Goal: Transaction & Acquisition: Purchase product/service

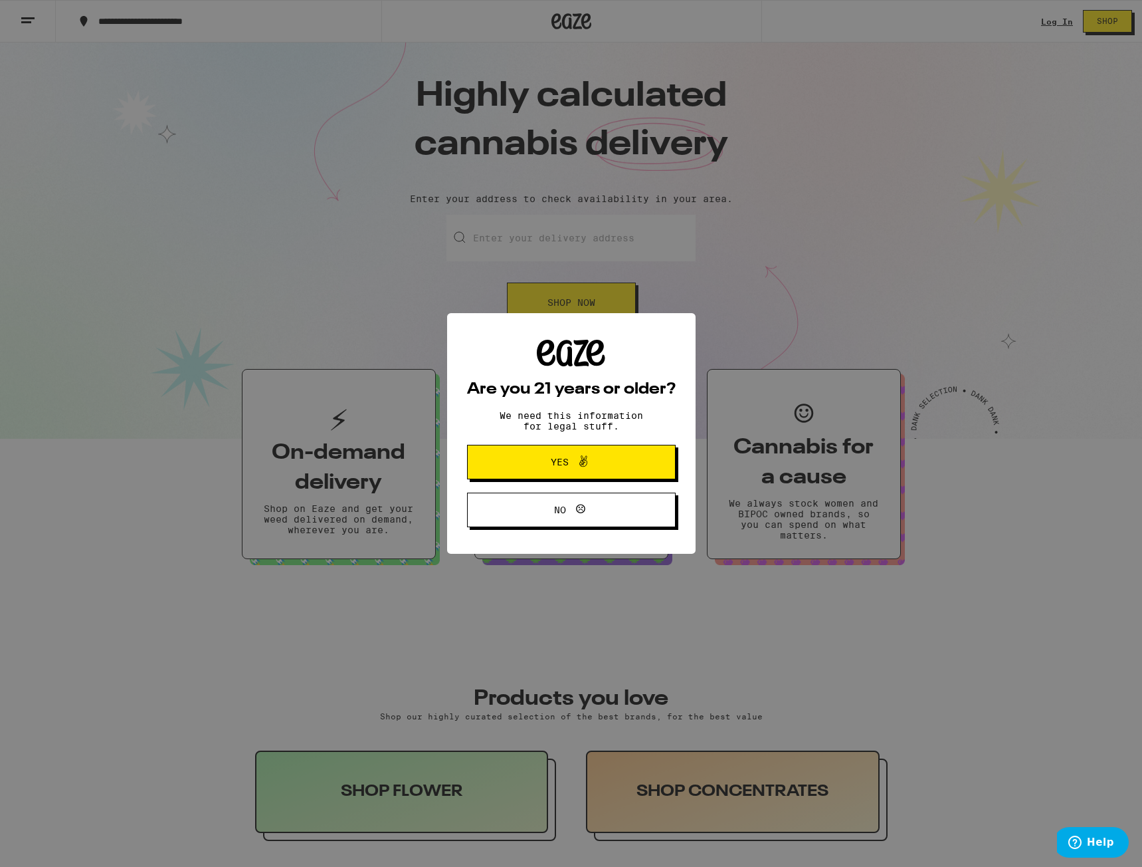
click at [596, 464] on span "Yes" at bounding box center [571, 461] width 101 height 17
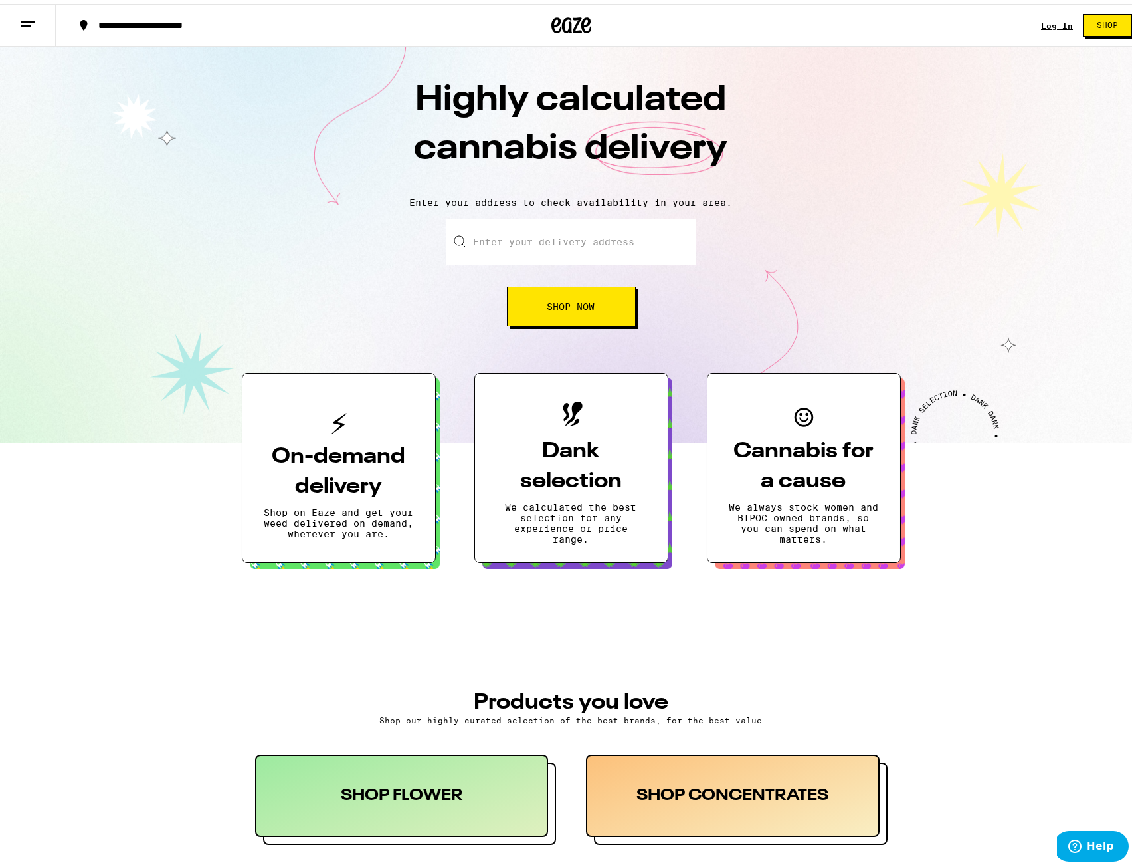
click at [565, 239] on input "Enter your delivery address" at bounding box center [571, 238] width 249 height 47
paste input "[STREET_ADDRESS]"
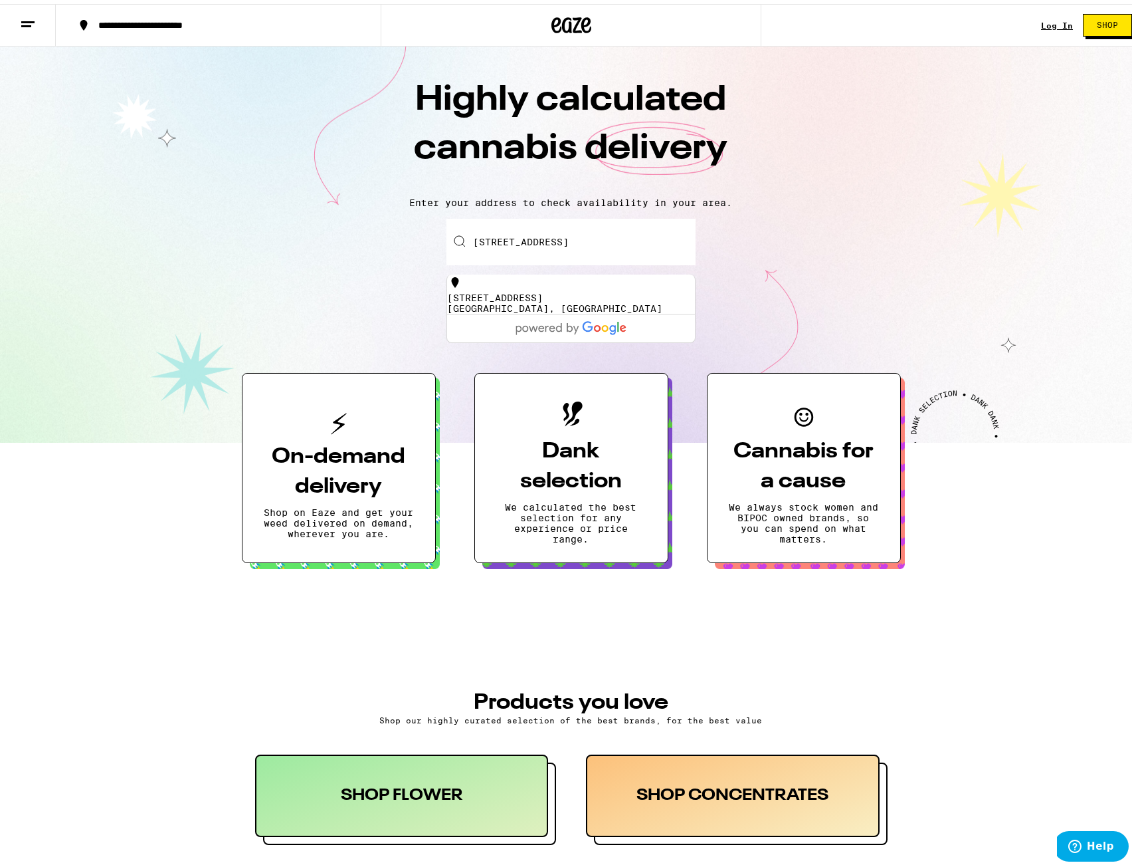
type input "[STREET_ADDRESS]"
click at [568, 294] on div "[STREET_ADDRESS]" at bounding box center [571, 298] width 248 height 21
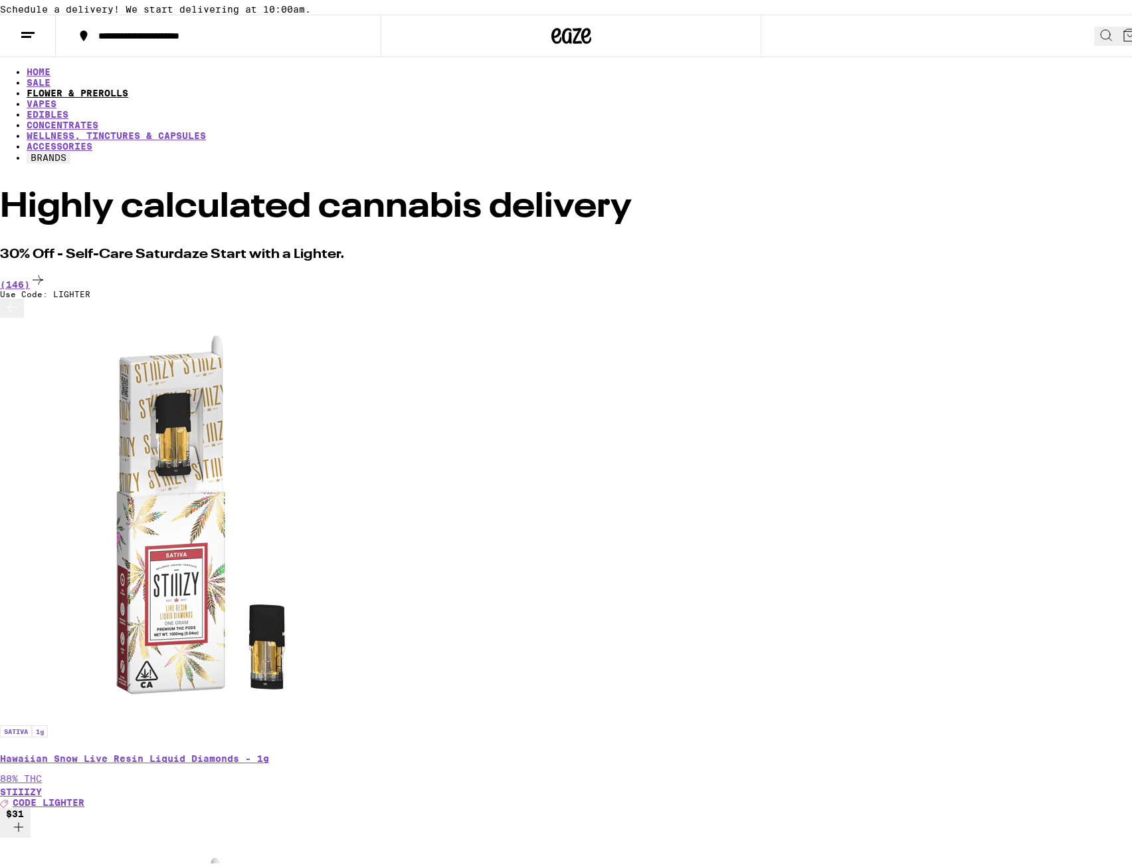
click at [128, 94] on link "FLOWER & PREROLLS" at bounding box center [78, 89] width 102 height 11
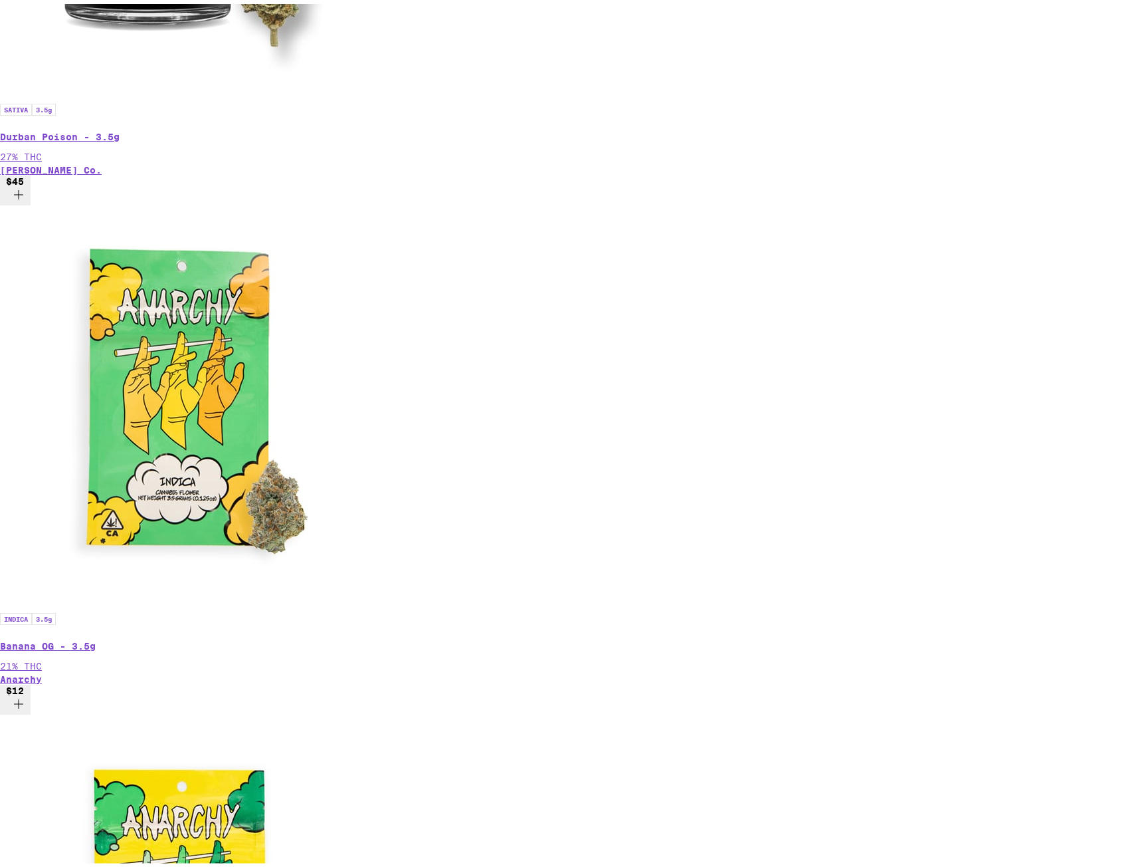
scroll to position [797, 0]
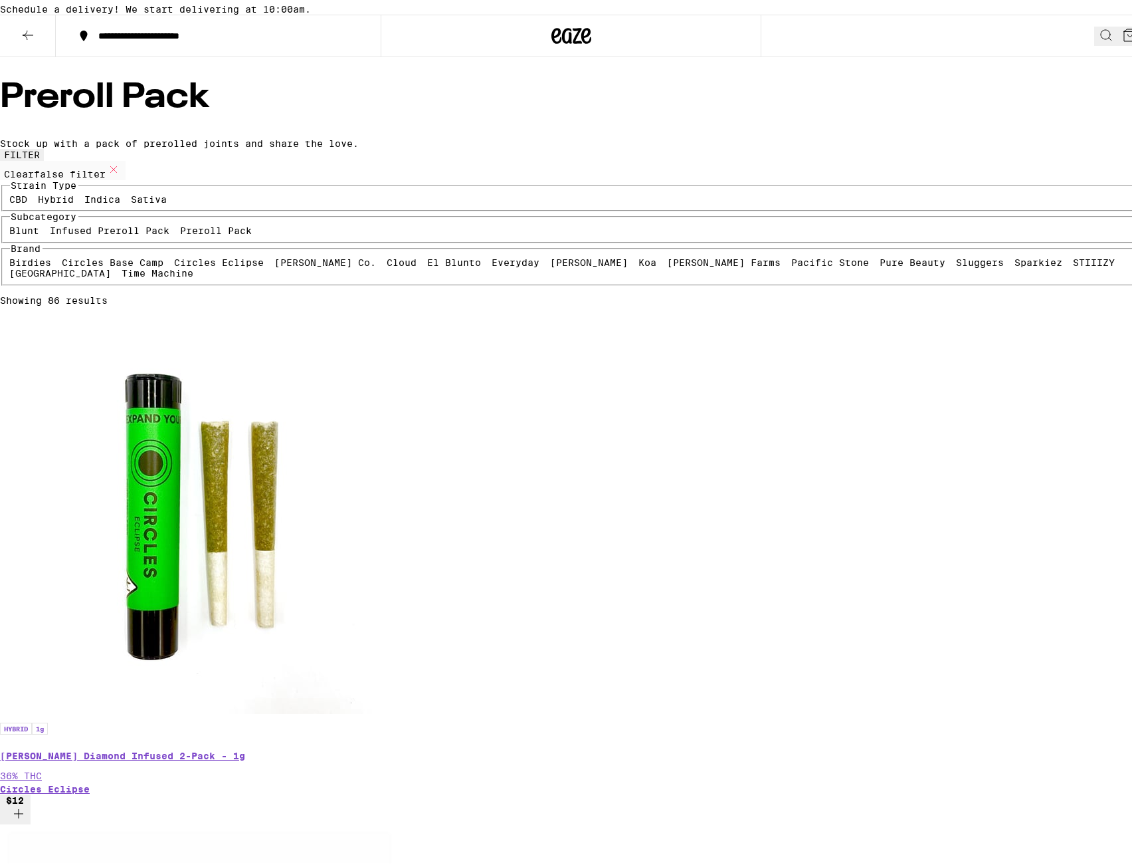
click at [181, 232] on label "Preroll Pack" at bounding box center [217, 226] width 72 height 11
click at [183, 224] on input "Preroll Pack" at bounding box center [183, 223] width 1 height 1
checkbox input "true"
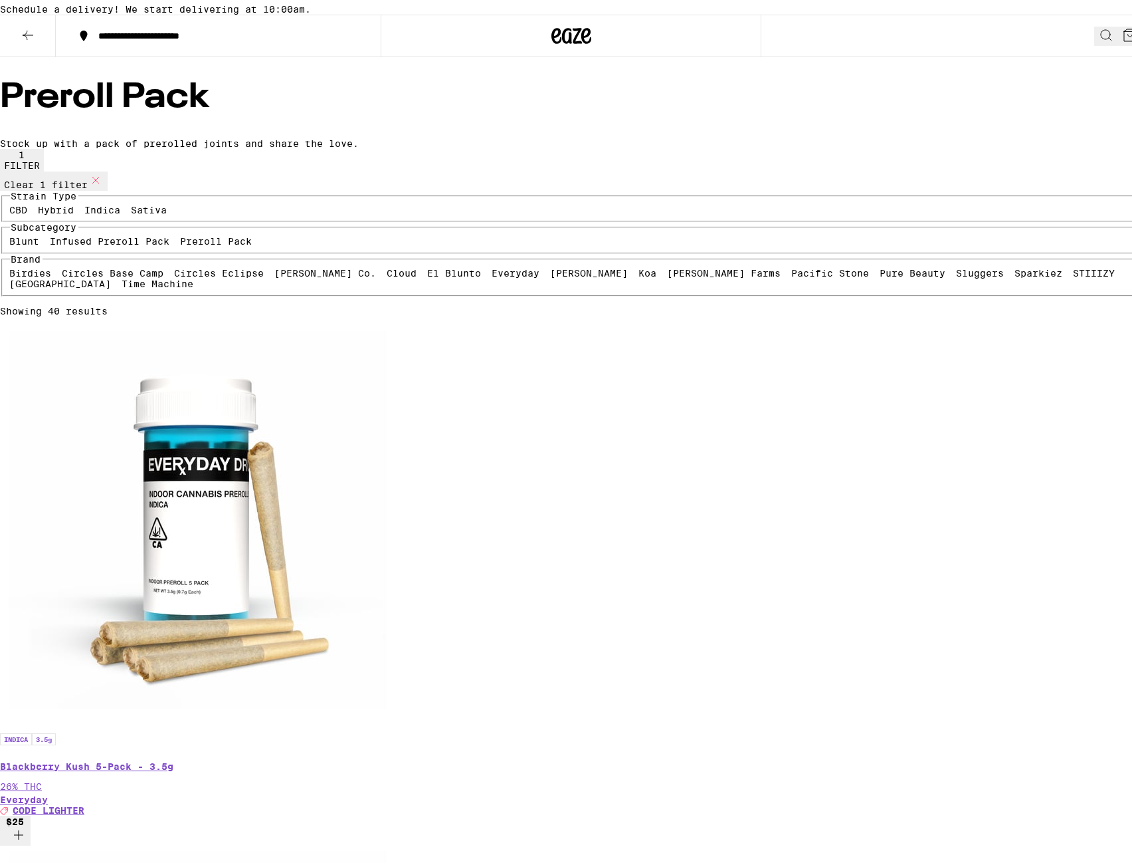
click at [21, 39] on icon at bounding box center [28, 31] width 16 height 16
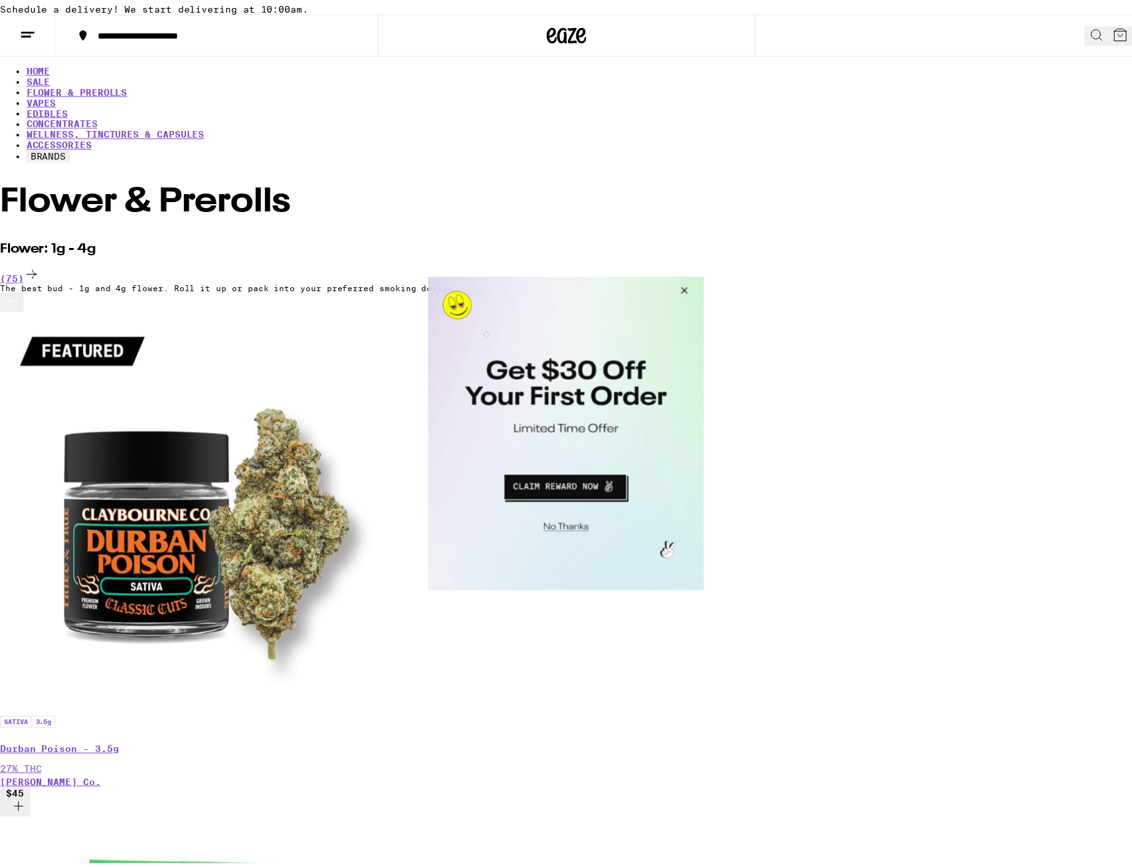
click at [687, 291] on button "Close Modal" at bounding box center [685, 292] width 36 height 32
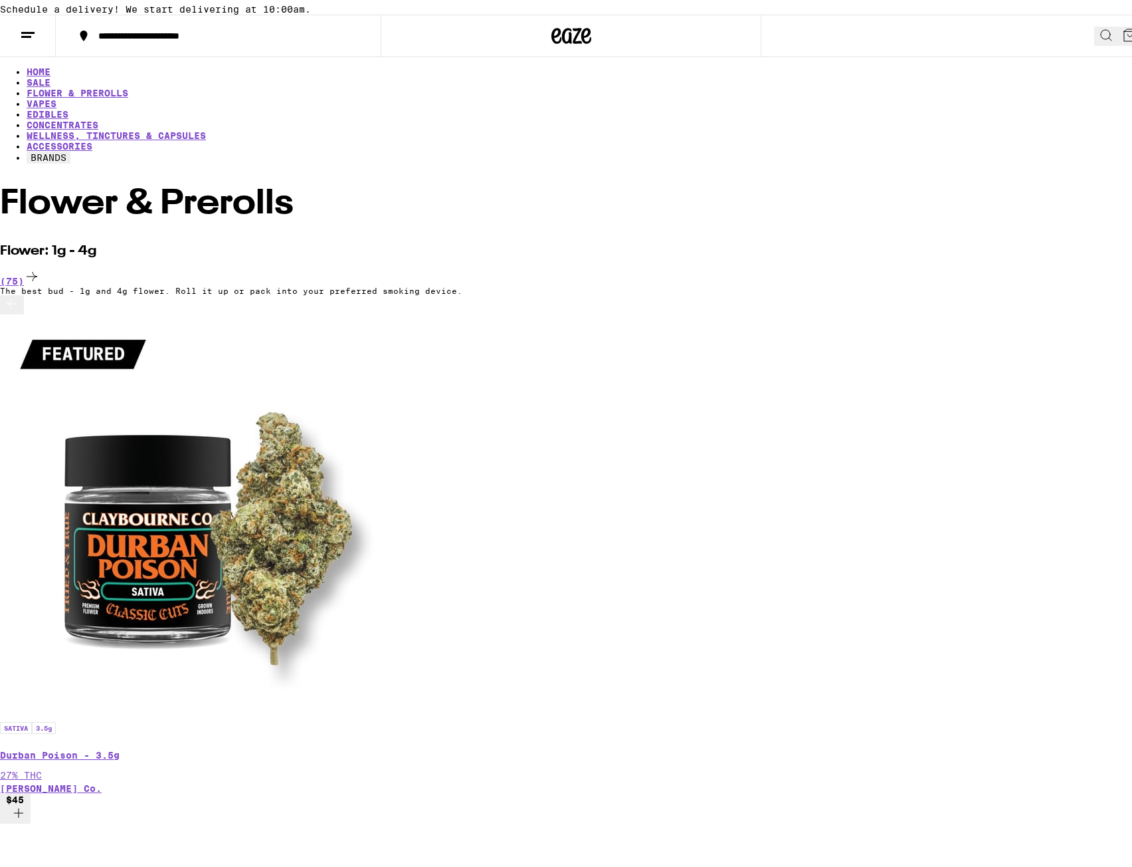
click at [56, 104] on link "VAPES" at bounding box center [42, 99] width 30 height 11
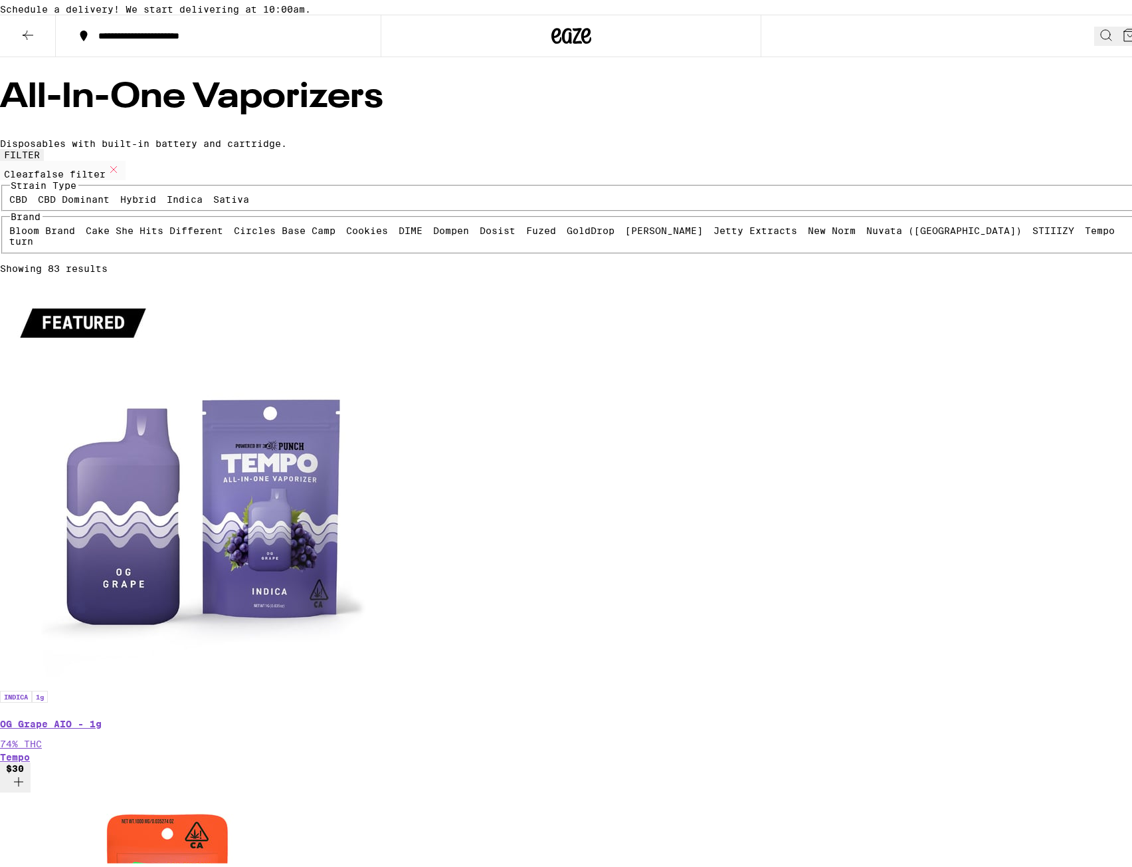
click at [157, 201] on label "Hybrid" at bounding box center [139, 195] width 36 height 11
click at [124, 193] on input "Hybrid" at bounding box center [124, 192] width 1 height 1
checkbox input "true"
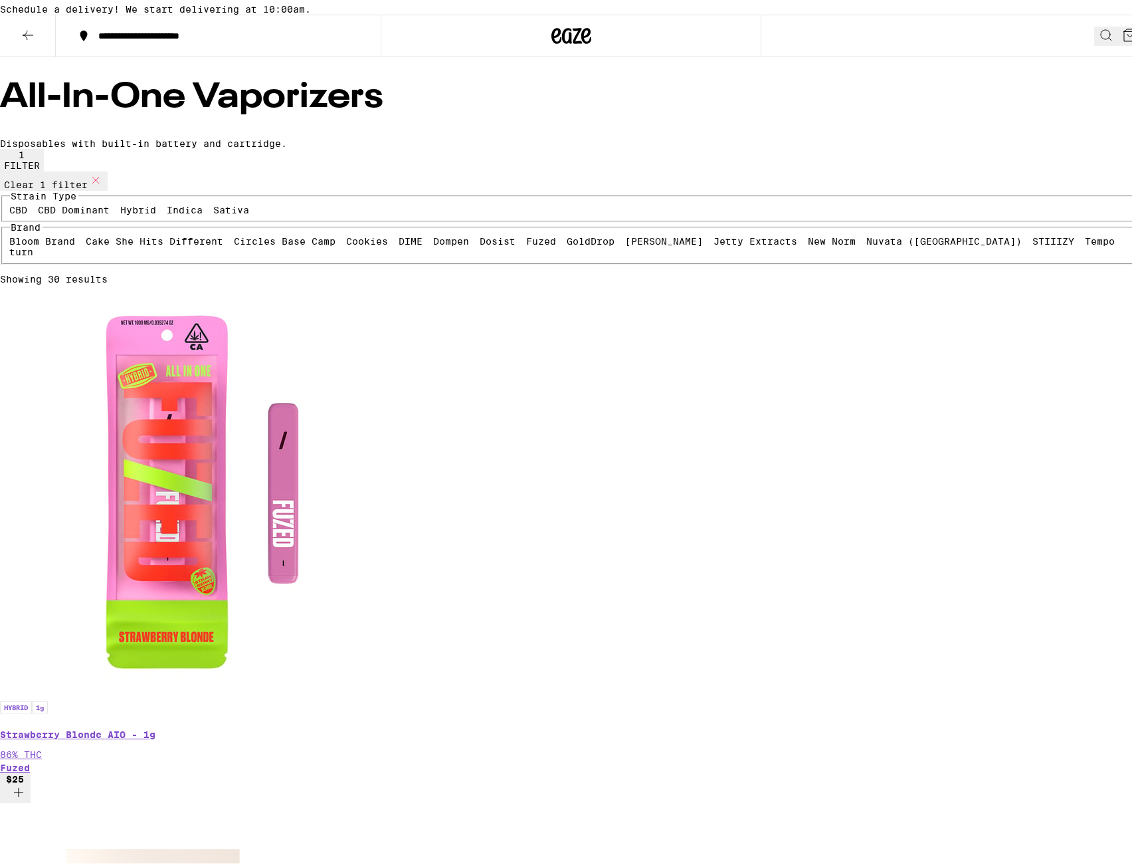
click at [27, 39] on icon at bounding box center [28, 31] width 16 height 16
